Goal: Task Accomplishment & Management: Complete application form

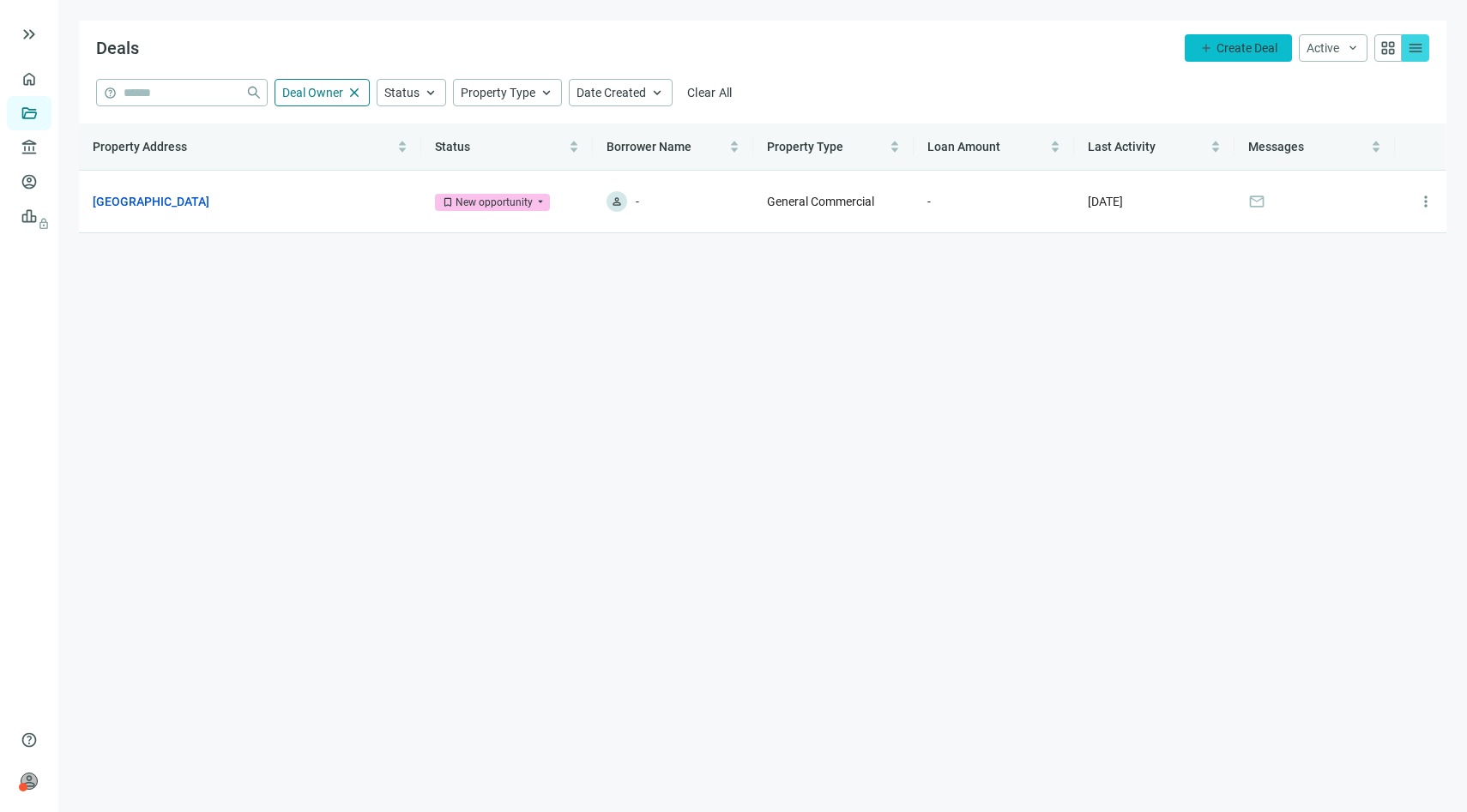
click at [1236, 48] on span "Create Deal" at bounding box center [1246, 48] width 61 height 14
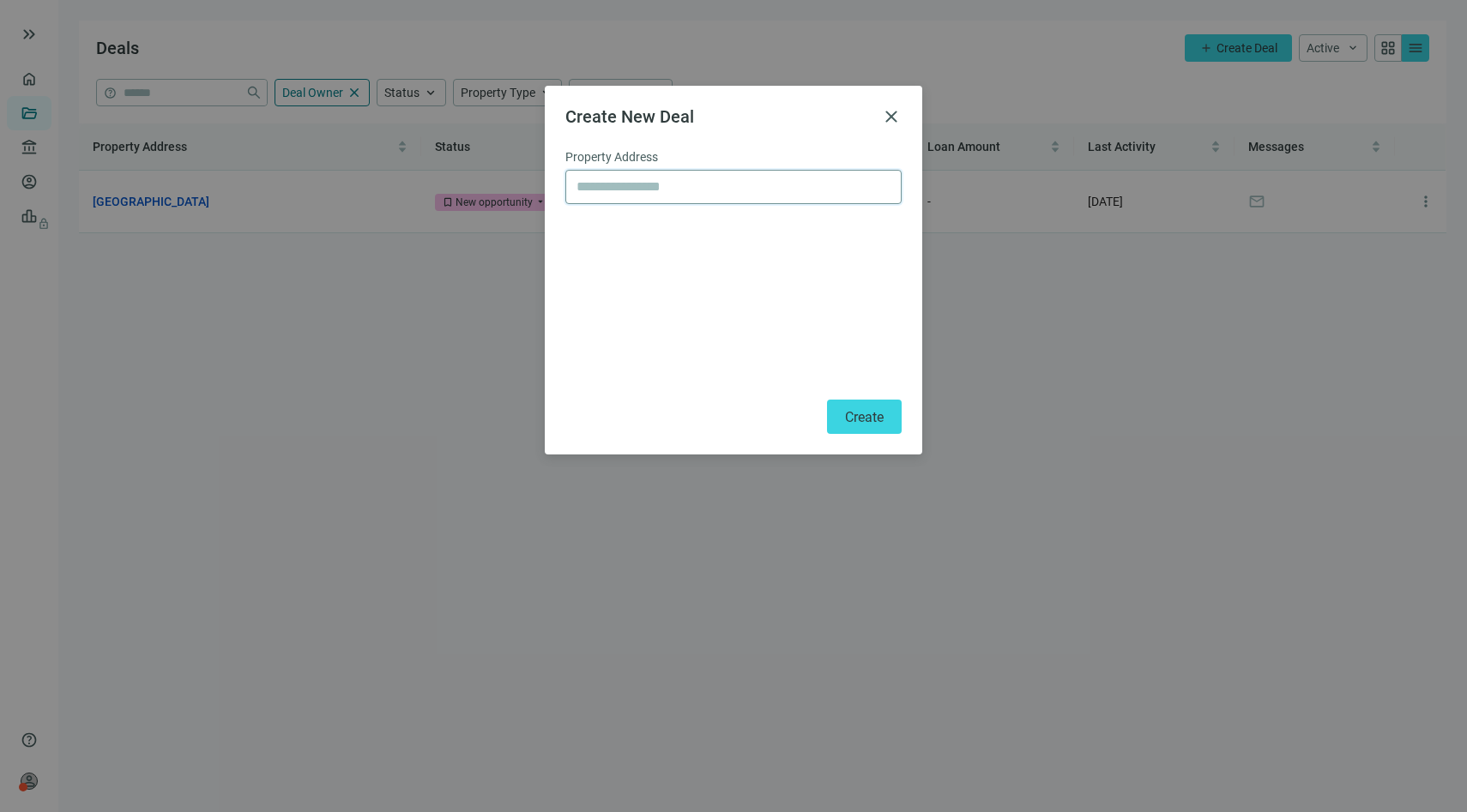
click at [750, 184] on input "text" at bounding box center [733, 187] width 314 height 33
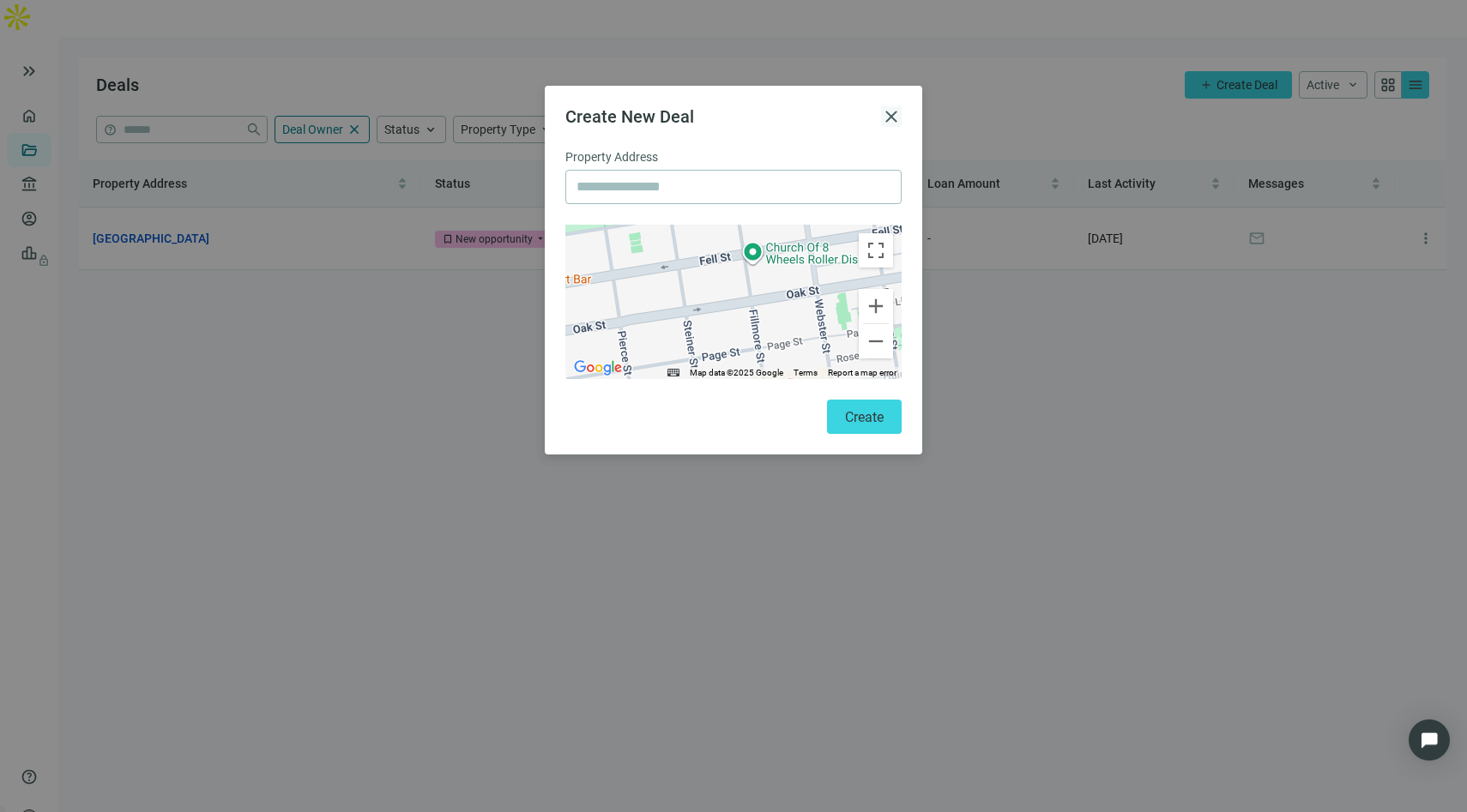
click at [891, 116] on span "close" at bounding box center [891, 116] width 20 height 20
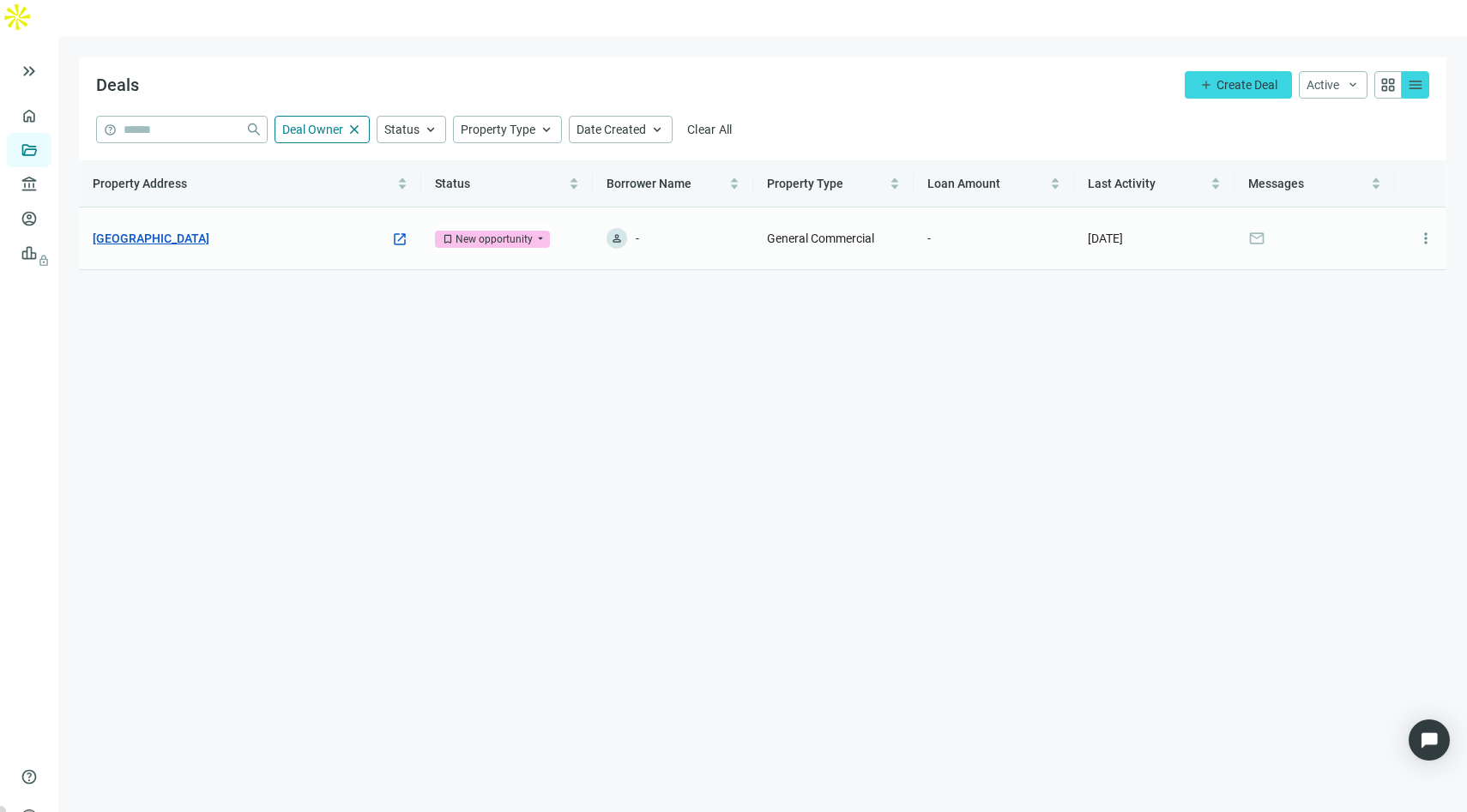
click at [209, 229] on link "Atlanta Rd, Cumming, GA 30040" at bounding box center [150, 238] width 117 height 18
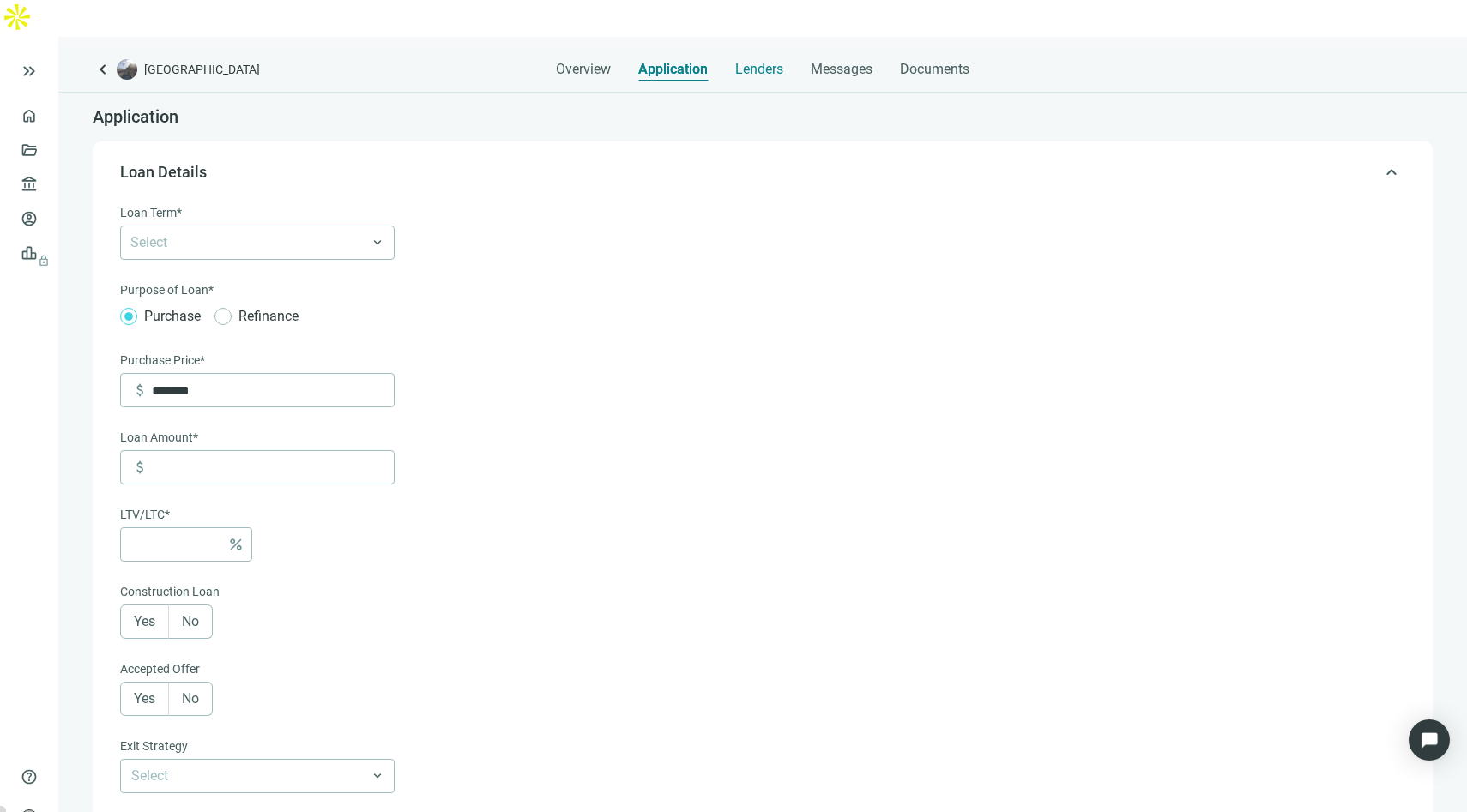
click at [761, 61] on span "Lenders" at bounding box center [759, 69] width 48 height 17
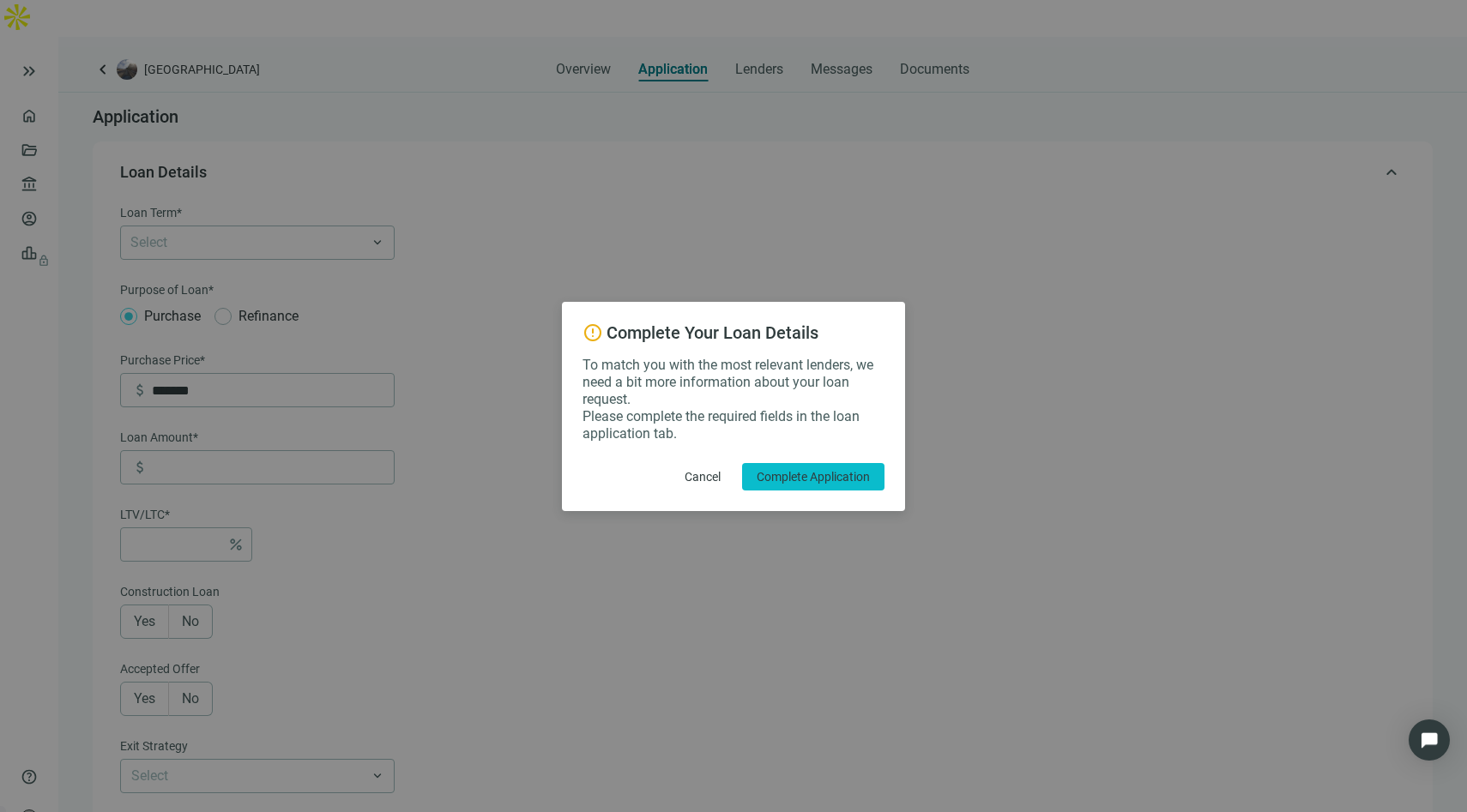
click at [806, 470] on span "Complete Application" at bounding box center [813, 477] width 114 height 14
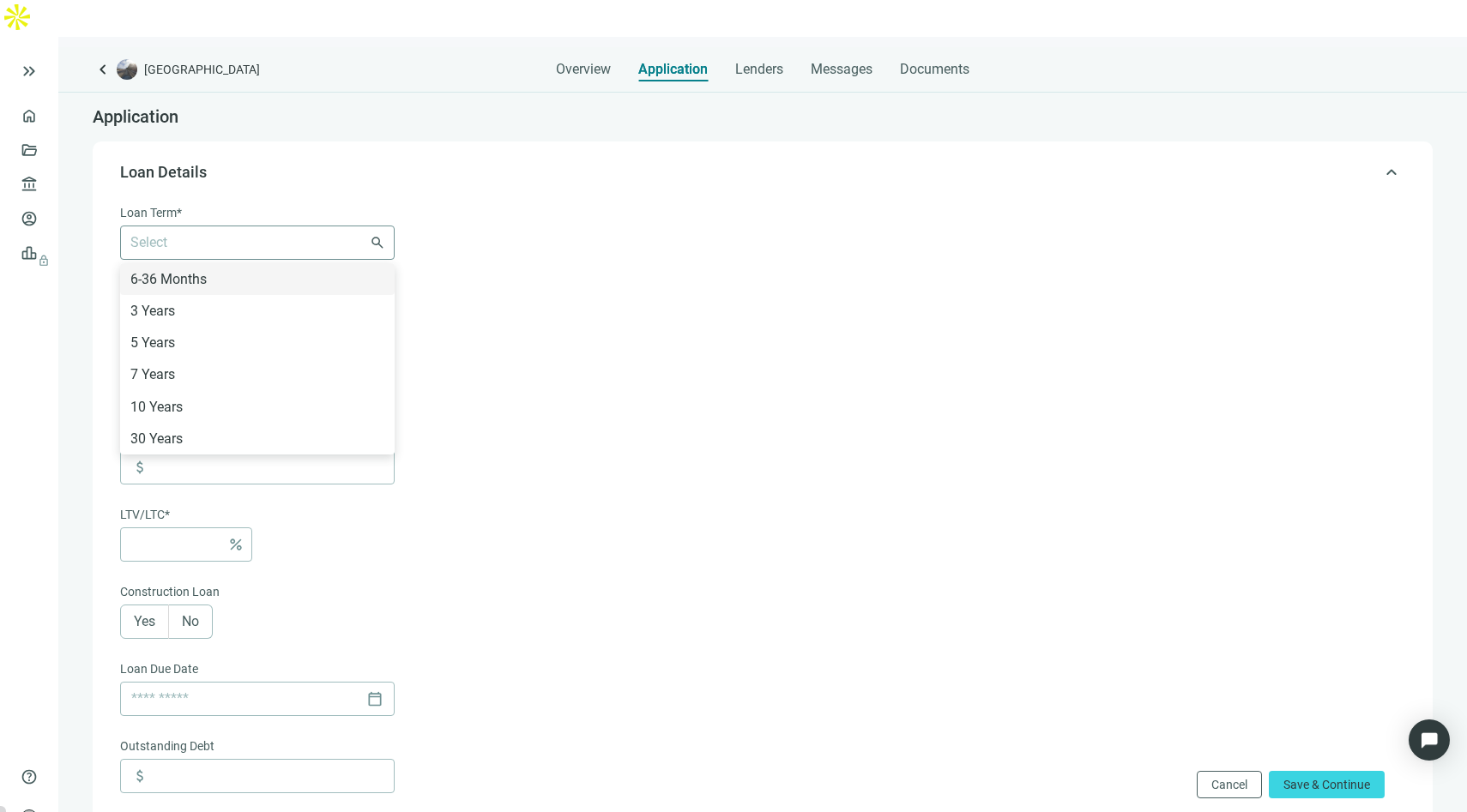
click at [324, 230] on div at bounding box center [248, 242] width 250 height 24
click at [282, 428] on div "30 Years" at bounding box center [257, 438] width 254 height 21
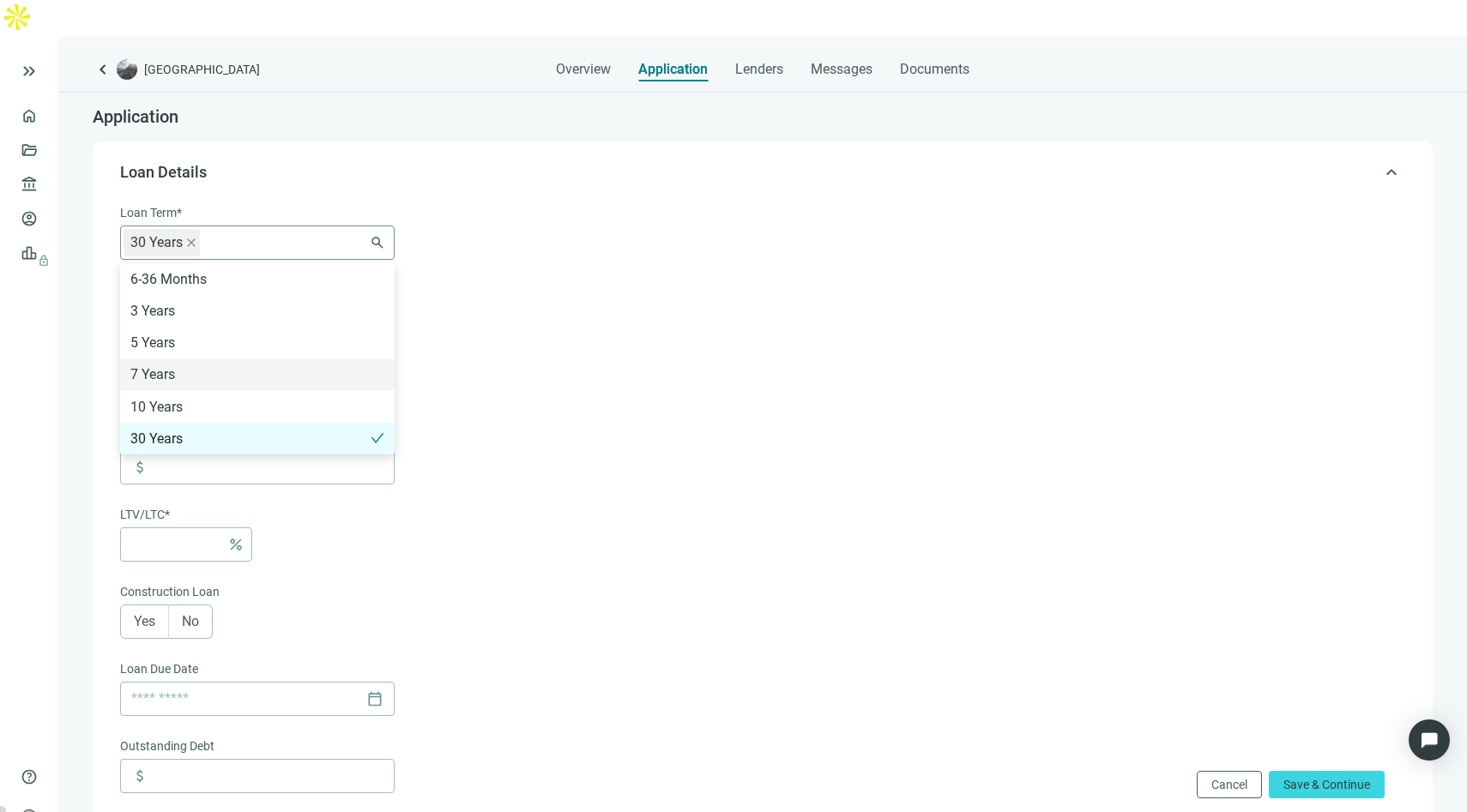
click at [376, 225] on div "30 Years 6-36 Months 3 Years 5 Years 7 Years 10 Years 30 Years" at bounding box center [257, 242] width 275 height 34
click at [180, 363] on div "7 Years" at bounding box center [257, 374] width 254 height 21
click at [166, 396] on div "10 Years" at bounding box center [257, 406] width 254 height 21
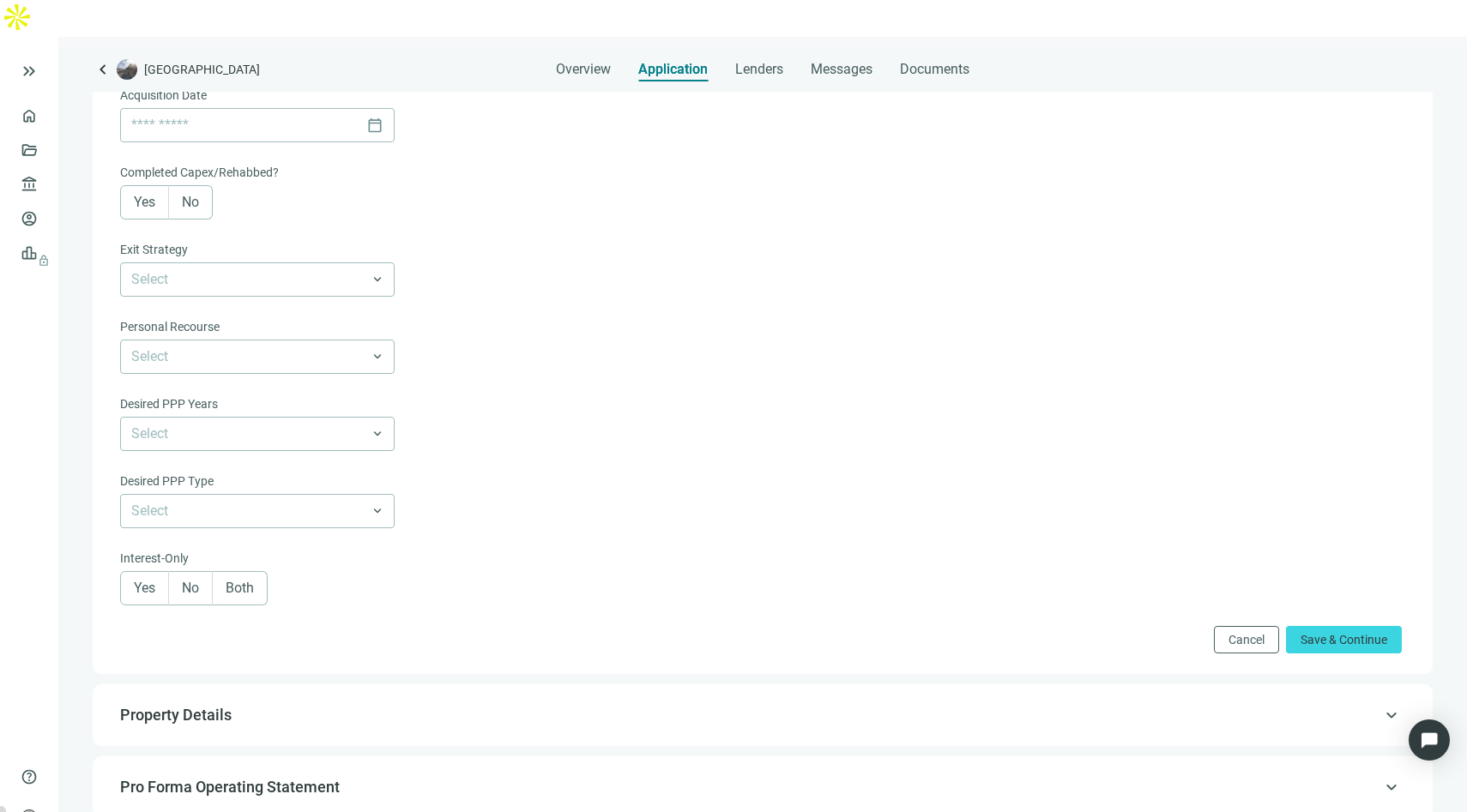
scroll to position [810, 0]
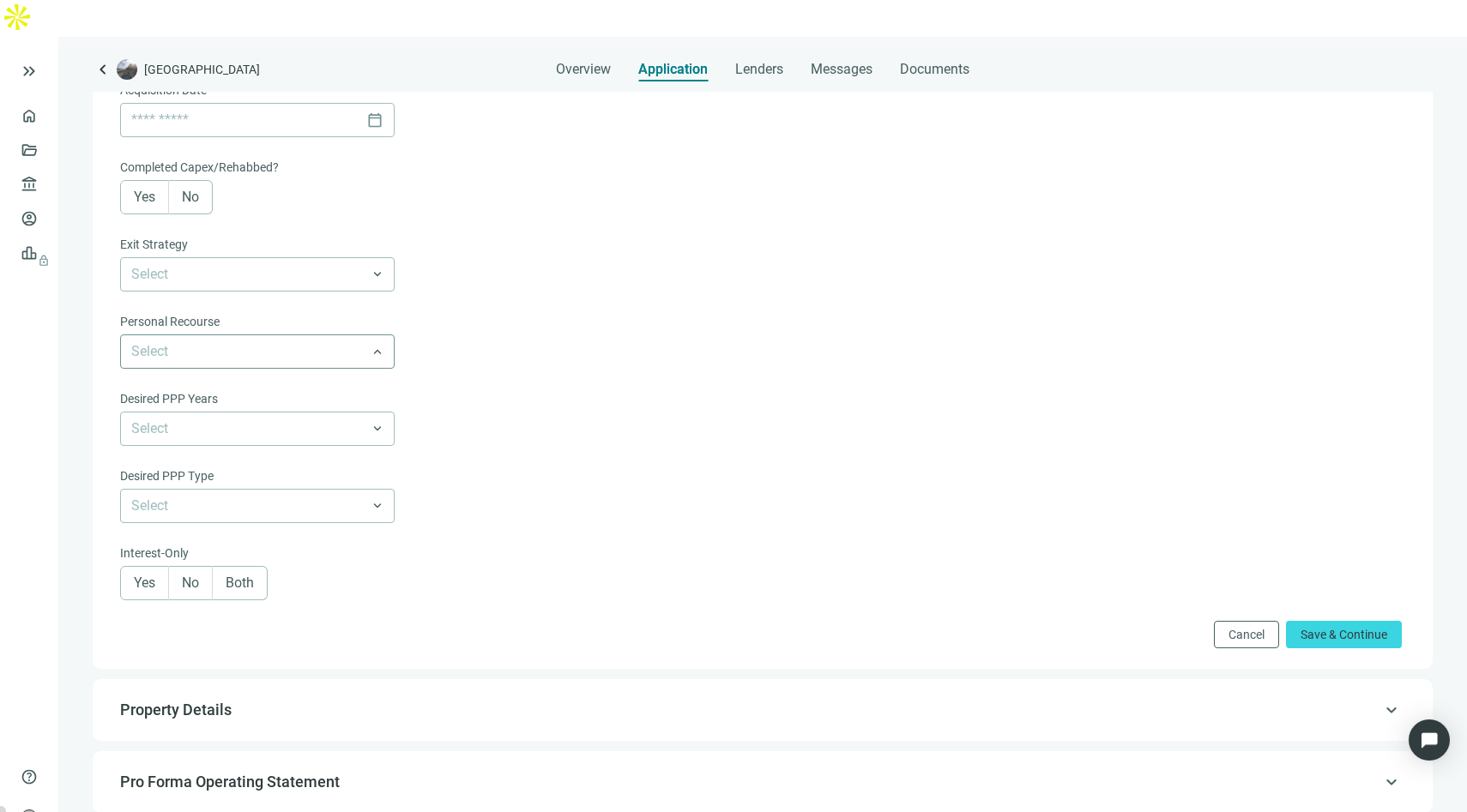
click at [368, 335] on span at bounding box center [257, 351] width 253 height 33
click at [310, 441] on div "Non-Recourse" at bounding box center [257, 451] width 254 height 21
click at [571, 296] on form "Loan Term* 30 Years 7 Years 10 Years 6-36 Months 3 Years 5 Years 7 Years 10 Yea…" at bounding box center [760, 20] width 1281 height 1255
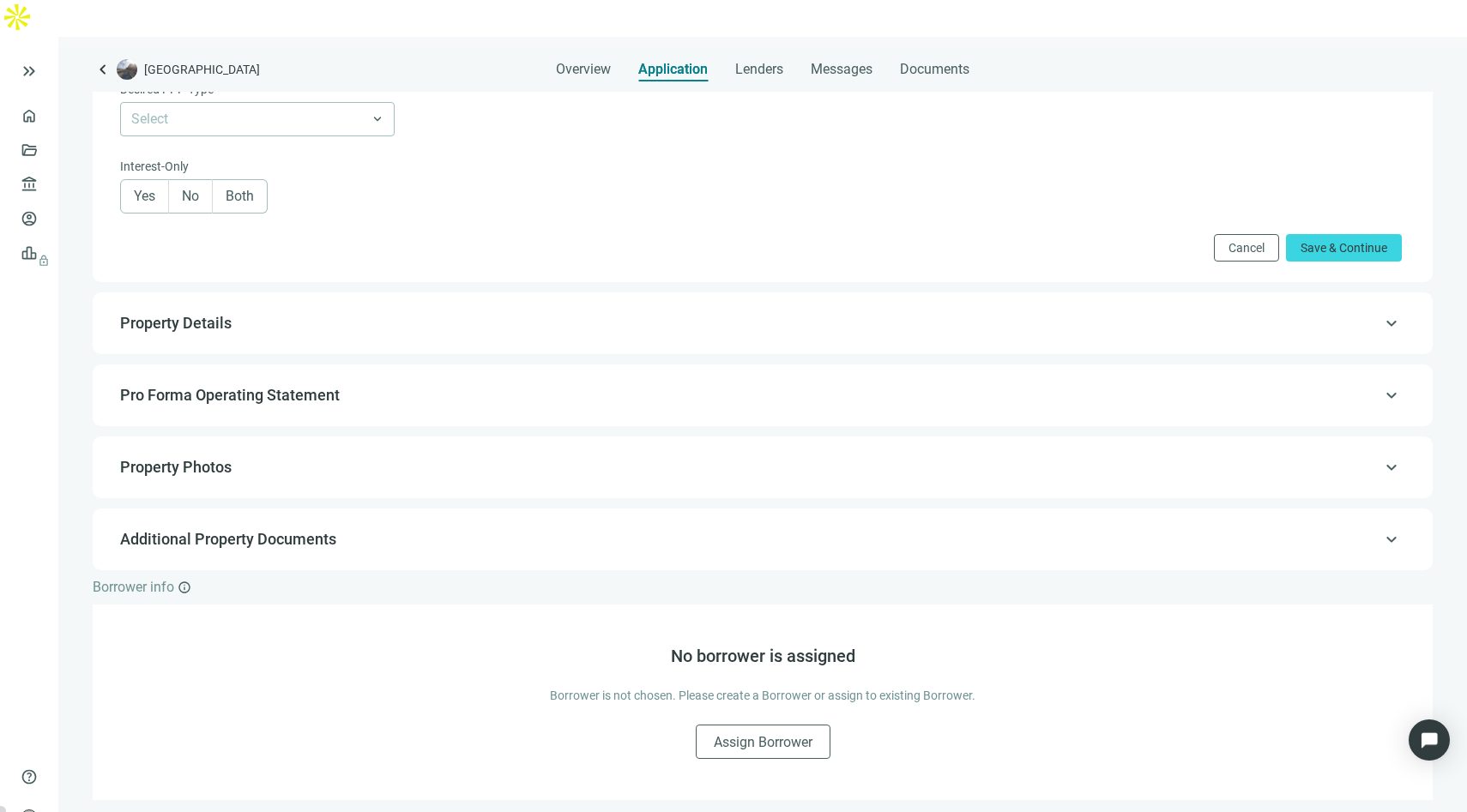
scroll to position [1221, 0]
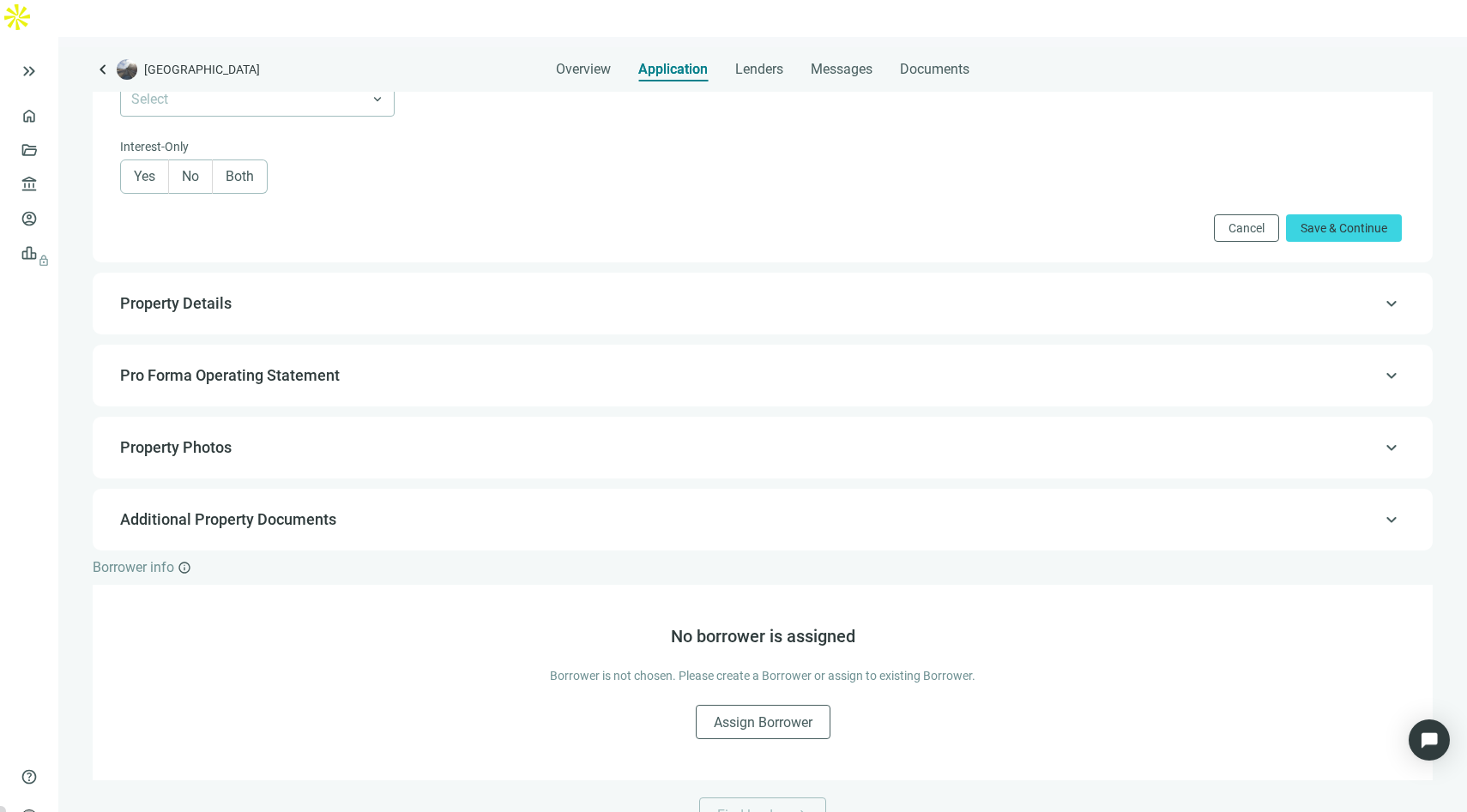
click at [1263, 293] on span "Property Details" at bounding box center [760, 303] width 1281 height 20
